Goal: Book appointment/travel/reservation

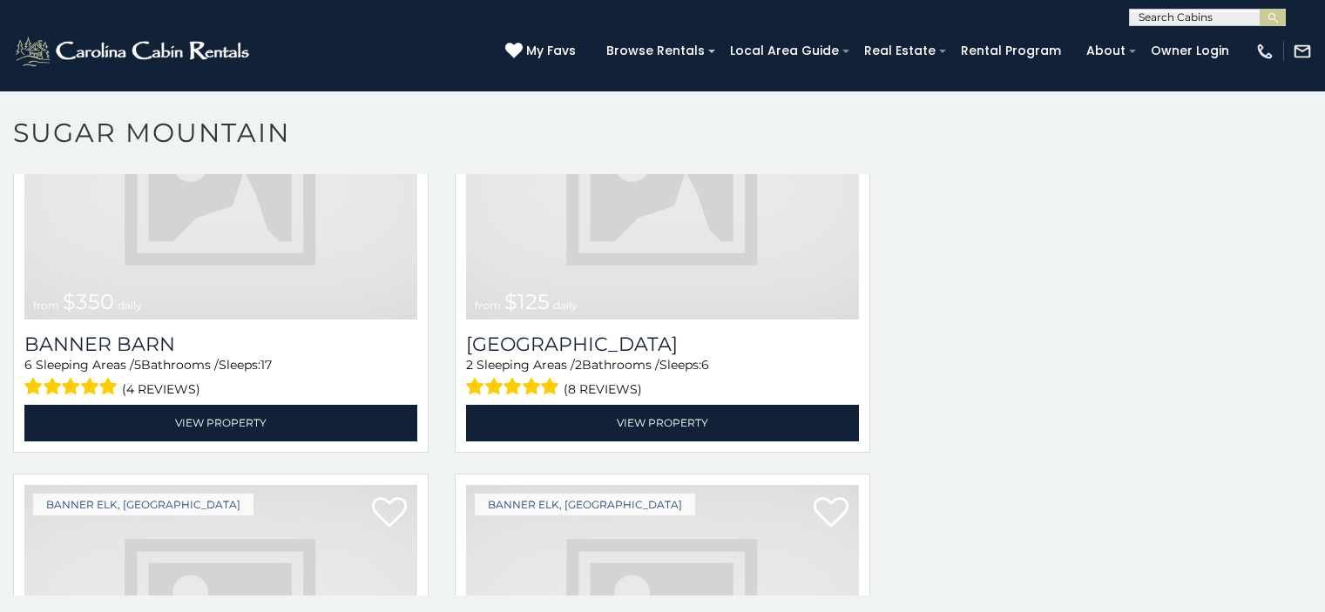
scroll to position [4953, 0]
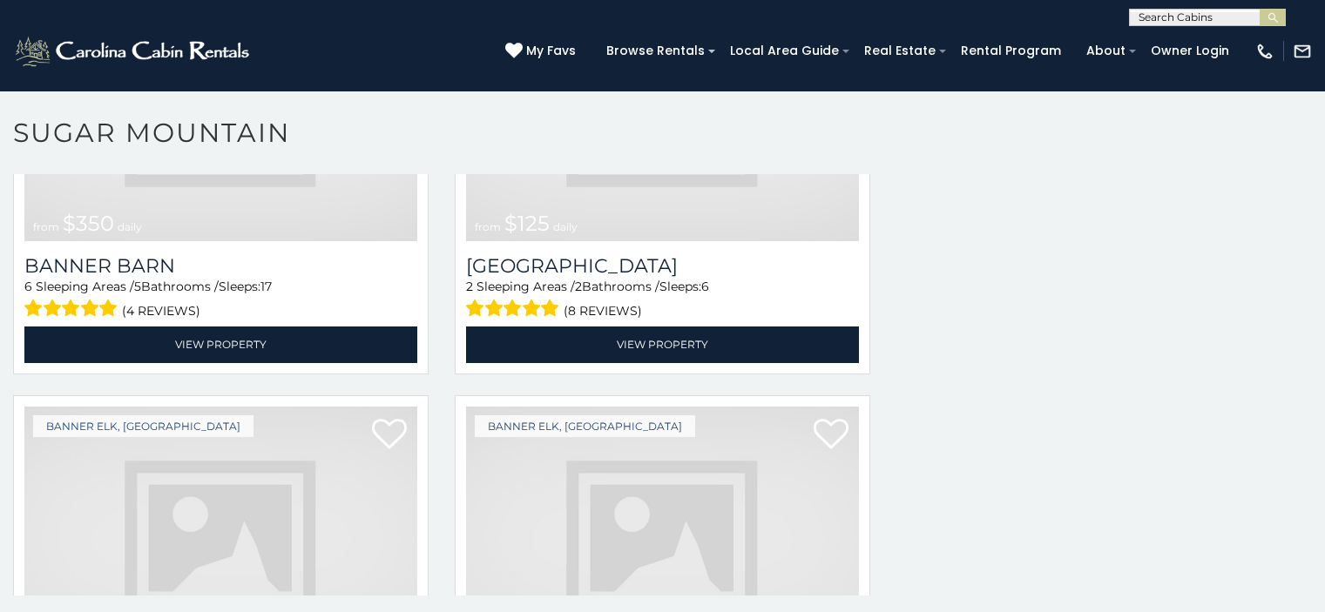
click at [608, 432] on img at bounding box center [662, 538] width 393 height 263
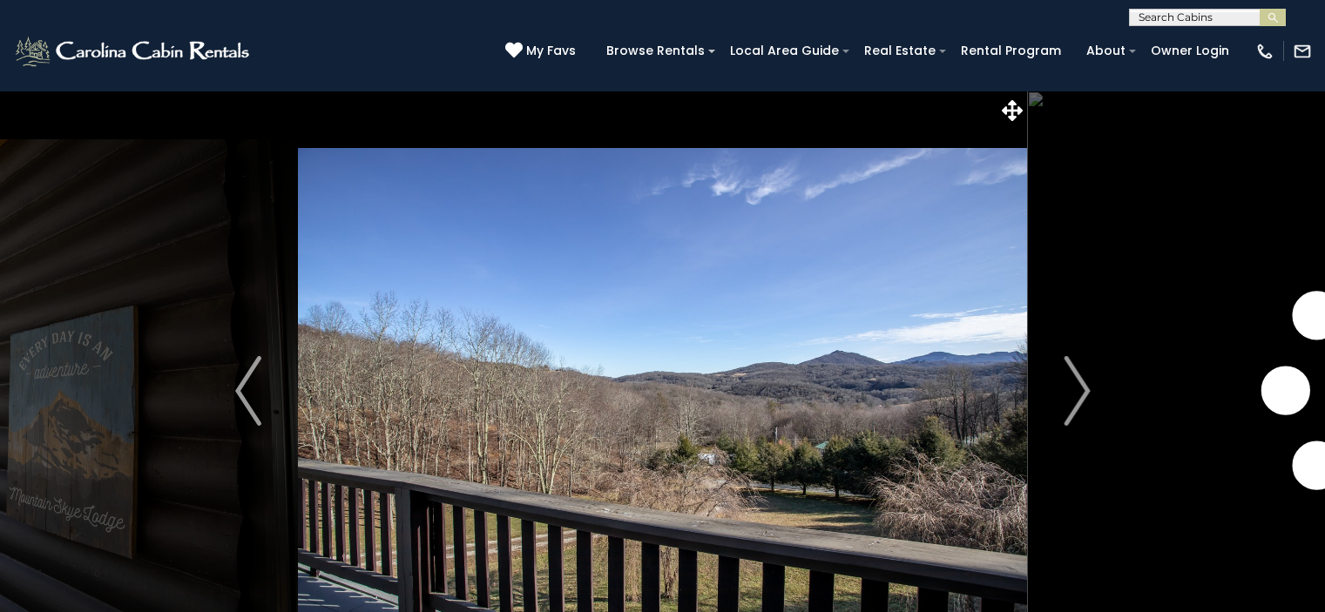
scroll to position [62, 0]
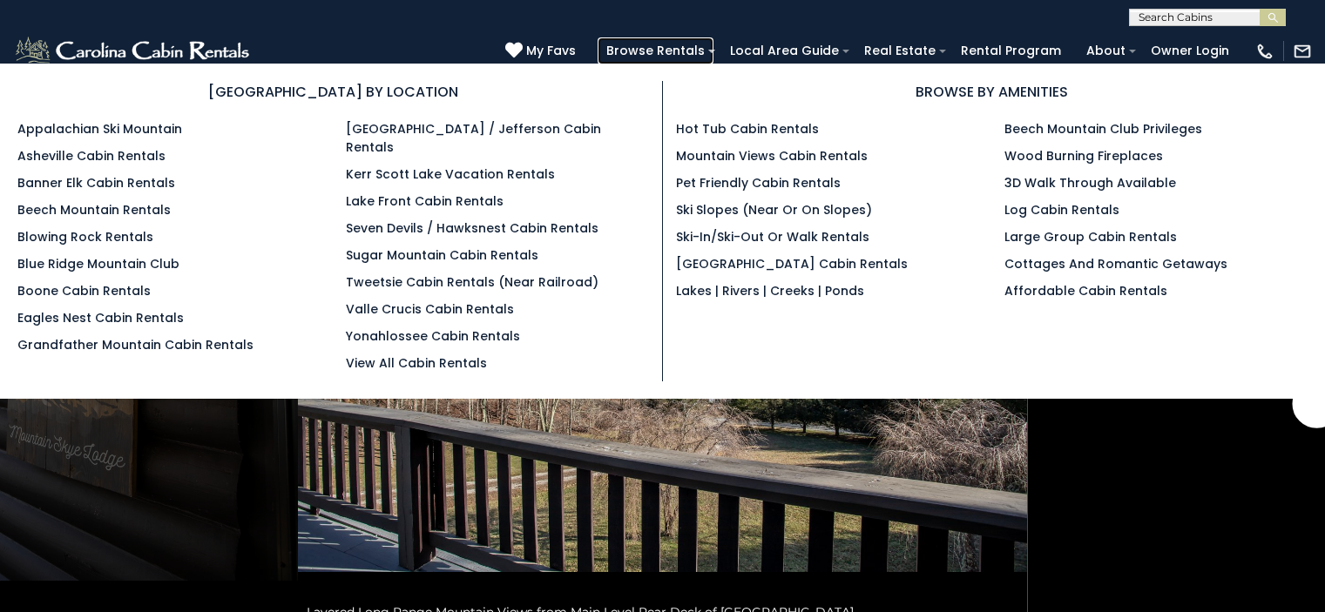
click at [713, 60] on link "Browse Rentals" at bounding box center [656, 50] width 116 height 27
